Goal: Download file/media

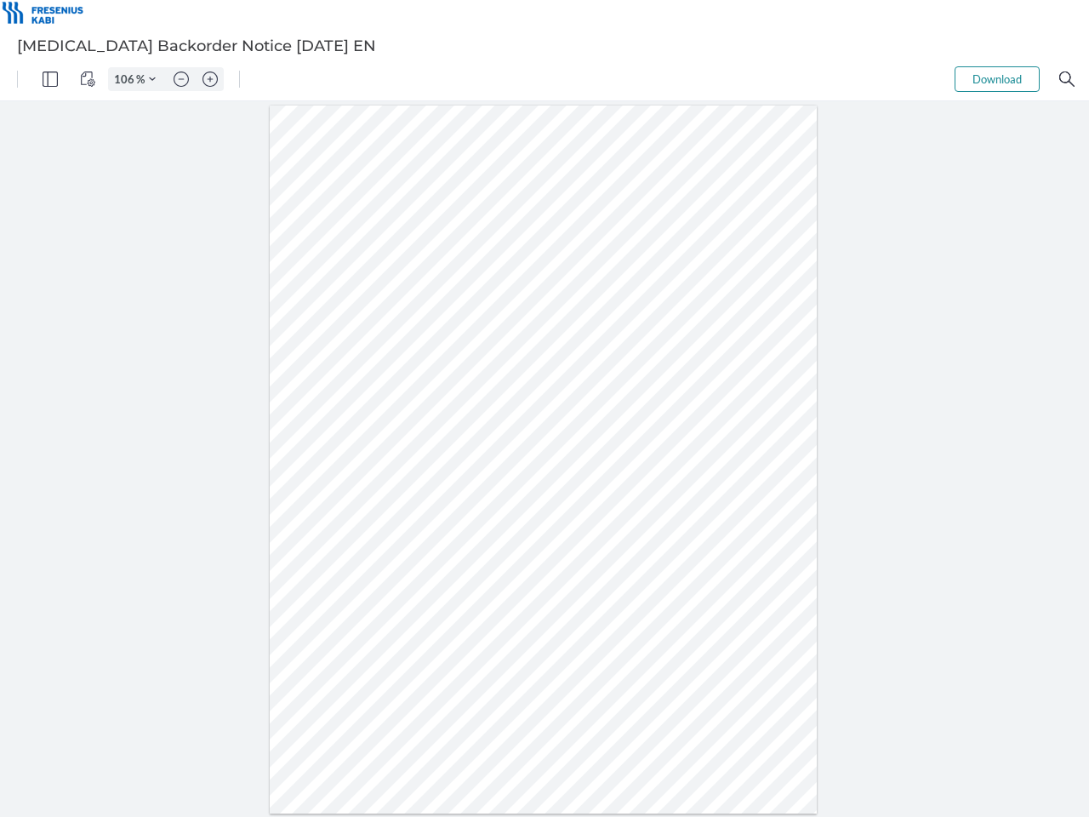
click at [50, 79] on img "Panel" at bounding box center [50, 78] width 15 height 15
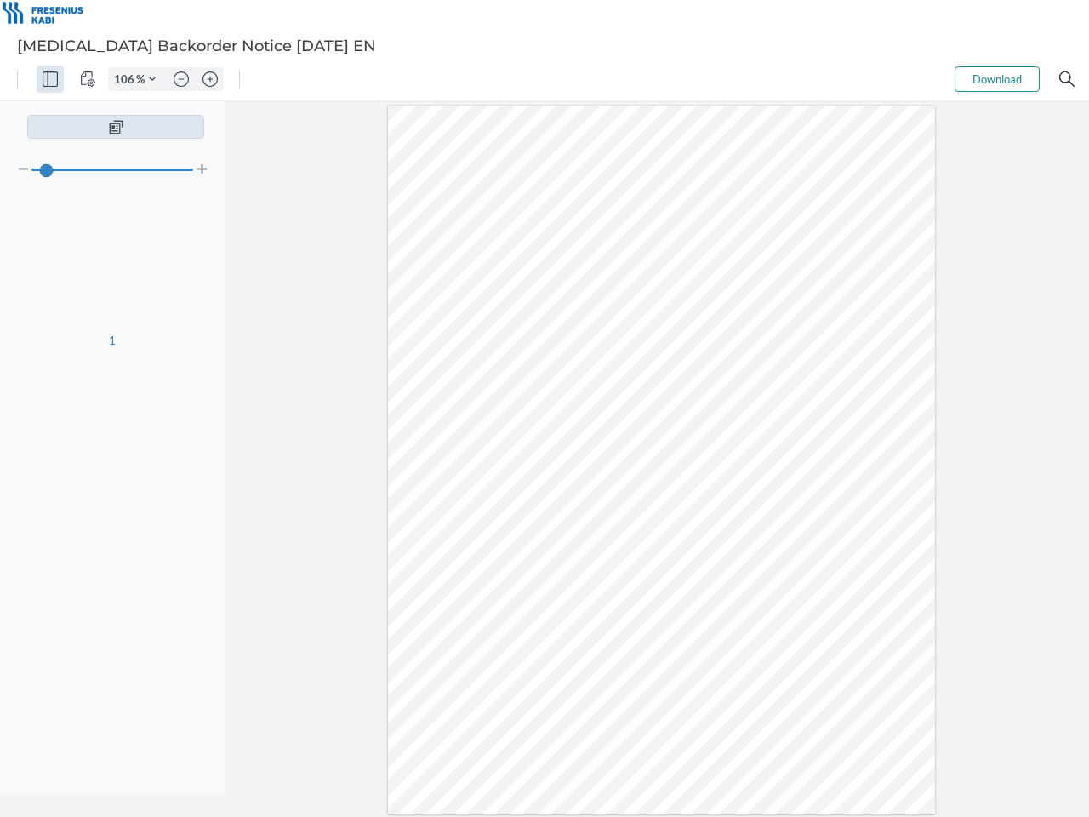
click at [88, 79] on img "View Controls" at bounding box center [87, 78] width 15 height 15
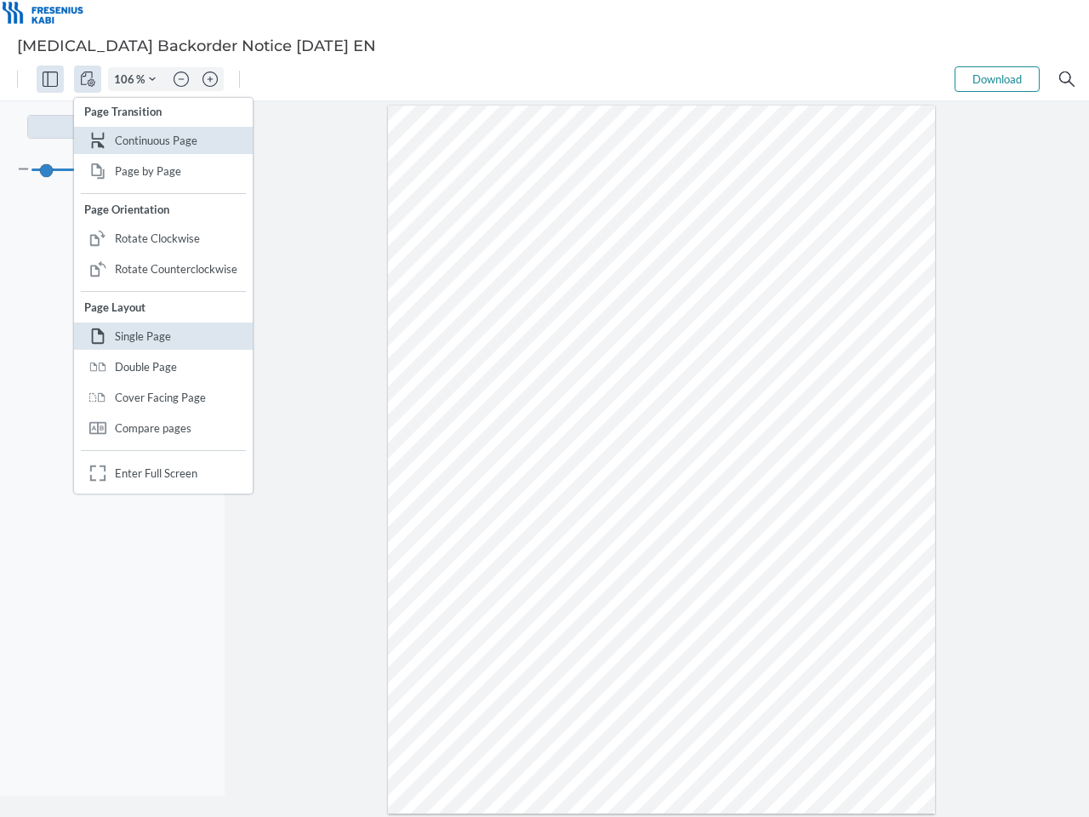
click at [127, 79] on input "106" at bounding box center [122, 78] width 27 height 15
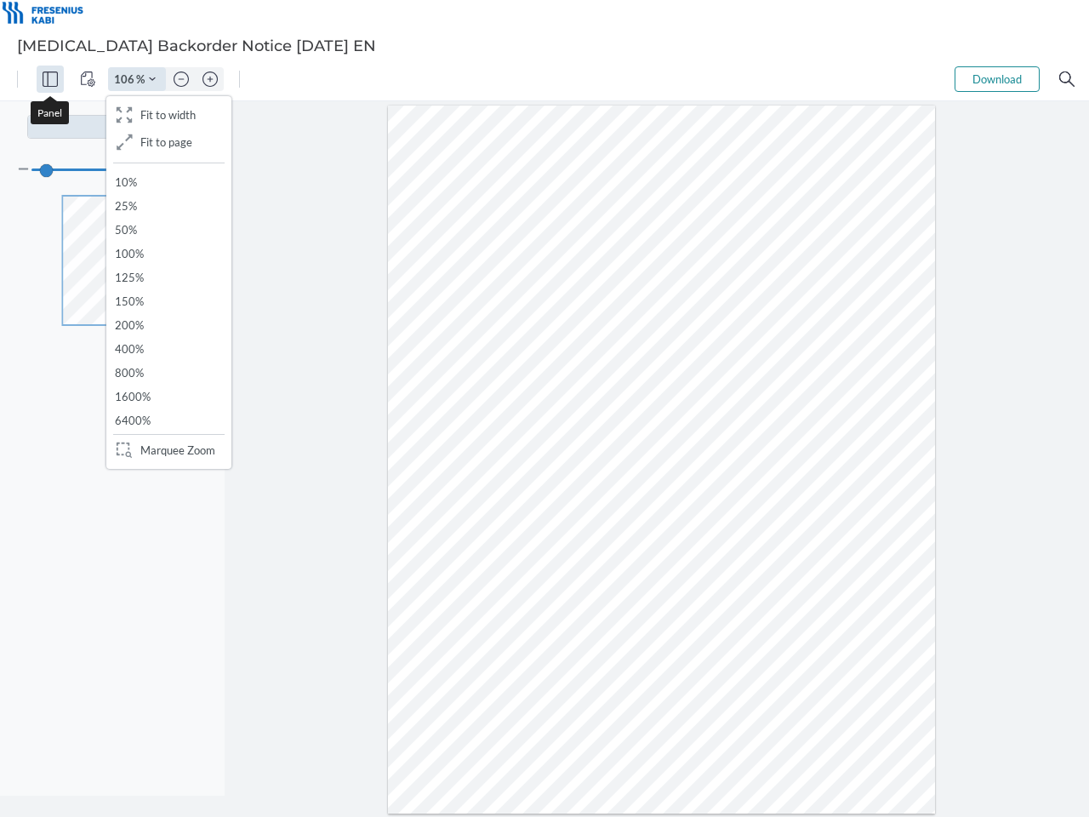
click at [152, 79] on img "Zoom Controls" at bounding box center [152, 79] width 7 height 7
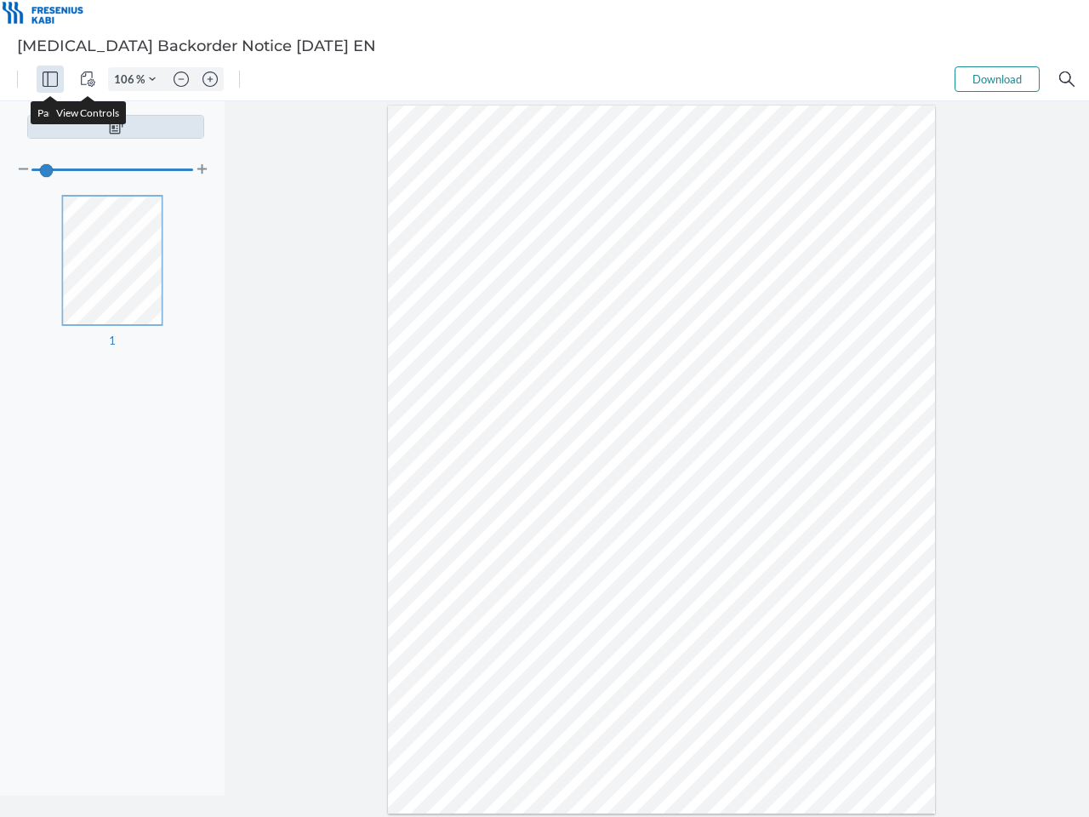
click at [181, 79] on img "Zoom out" at bounding box center [181, 78] width 15 height 15
click at [210, 79] on img "Zoom in" at bounding box center [210, 78] width 15 height 15
type input "106"
click at [998, 79] on button "Download" at bounding box center [997, 79] width 85 height 26
click at [1067, 79] on img "Search" at bounding box center [1067, 78] width 15 height 15
